Goal: Transaction & Acquisition: Purchase product/service

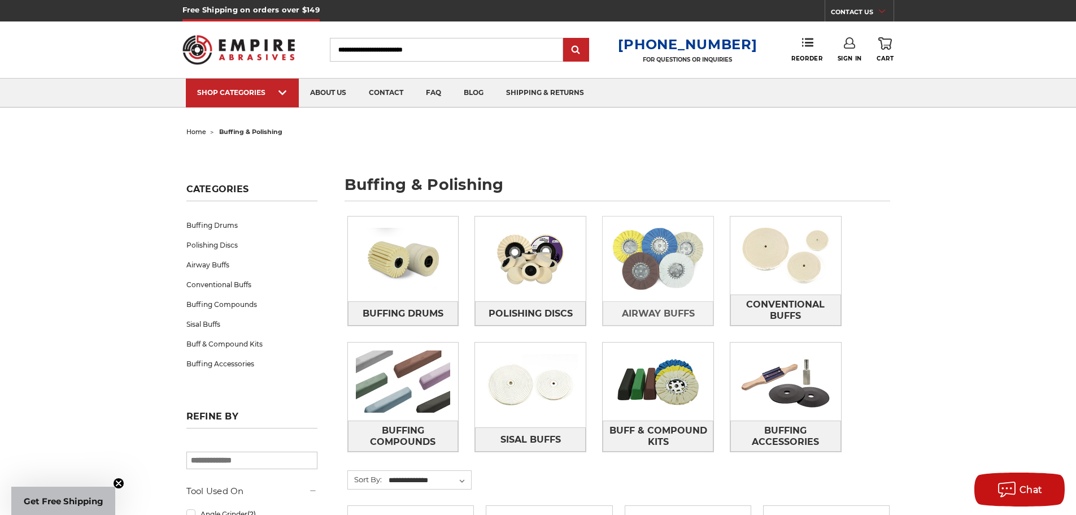
click at [647, 286] on img at bounding box center [658, 259] width 111 height 78
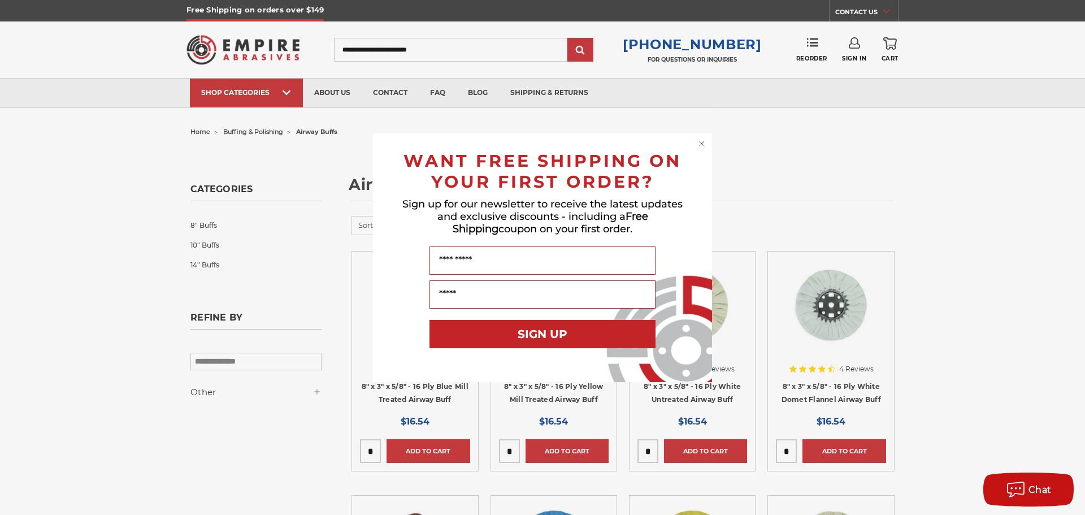
click at [702, 146] on circle "Close dialog" at bounding box center [702, 143] width 11 height 11
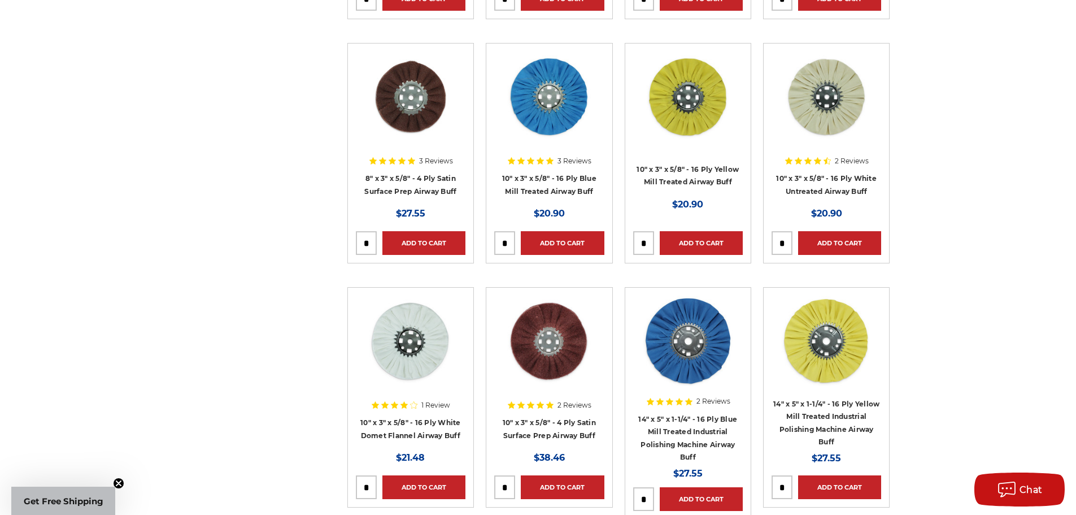
scroll to position [678, 0]
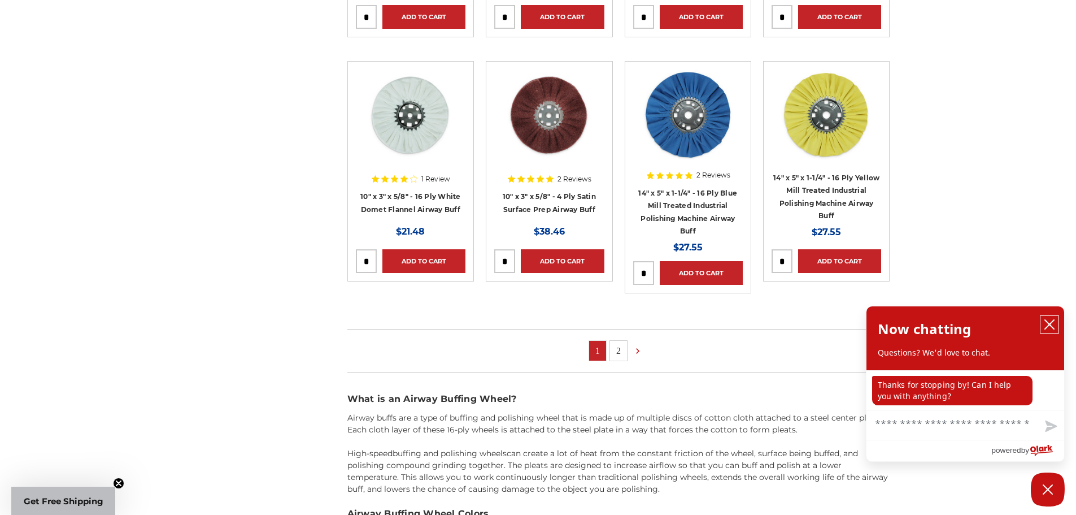
click at [1054, 325] on icon "close chatbox" at bounding box center [1049, 324] width 11 height 11
